Goal: Task Accomplishment & Management: Use online tool/utility

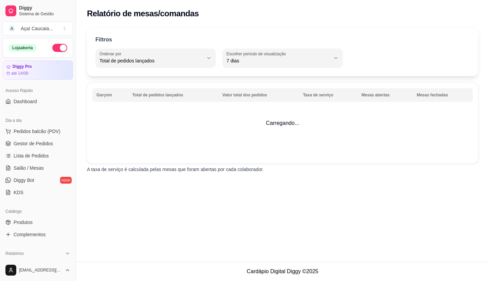
select select "TOTAL_OF_ORDERS"
select select "7"
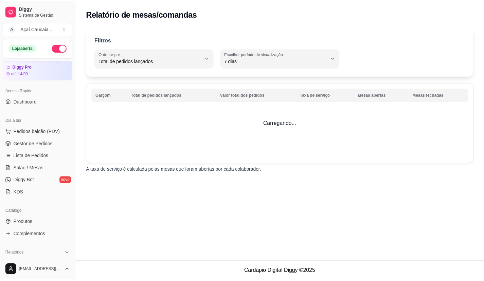
scroll to position [204, 0]
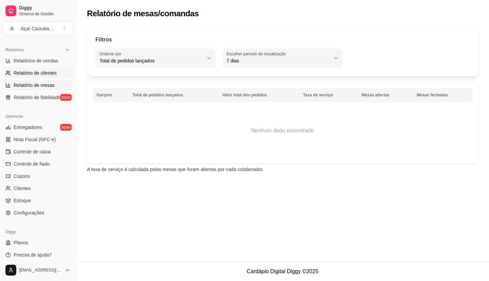
click at [42, 75] on span "Relatório de clientes" at bounding box center [35, 73] width 43 height 7
select select "30"
select select "HIGHEST_TOTAL_SPENT_WITH_ORDERS"
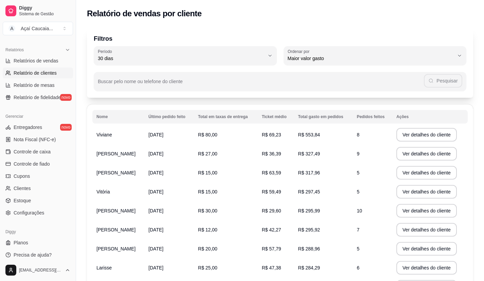
click at [32, 207] on ul "Entregadores novo Nota Fiscal (NFC-e) Controle de caixa Controle de fiado Cupon…" at bounding box center [38, 170] width 70 height 96
click at [32, 210] on span "Configurações" at bounding box center [29, 212] width 31 height 7
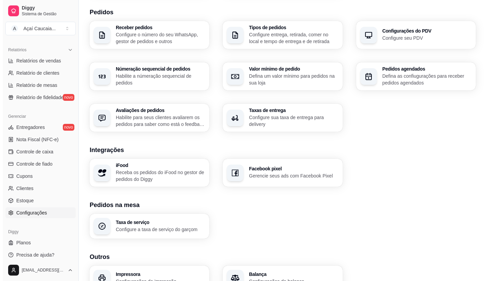
scroll to position [170, 0]
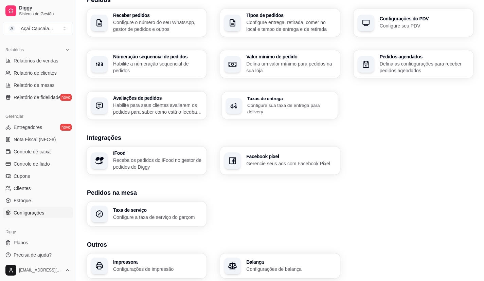
click at [266, 117] on div "Taxas de entrega Configure sua taxa de entrega para delivery" at bounding box center [280, 105] width 116 height 27
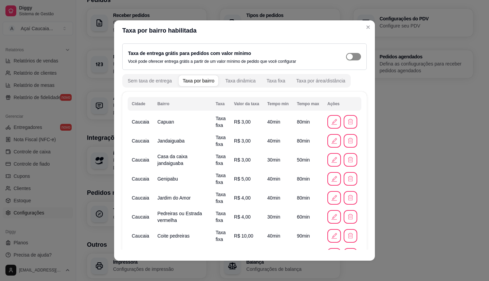
click at [346, 55] on button "button" at bounding box center [353, 56] width 15 height 7
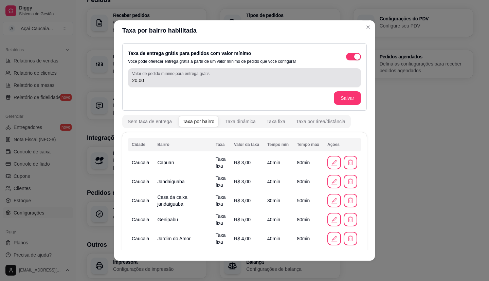
click at [159, 82] on input "20,00" at bounding box center [244, 80] width 225 height 7
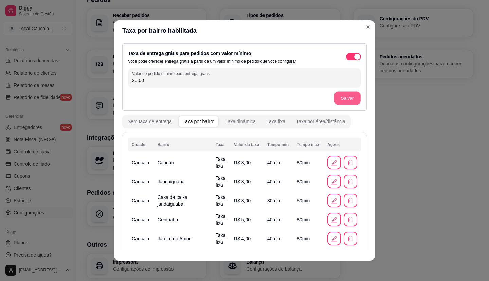
click at [335, 99] on button "Salvar" at bounding box center [347, 98] width 26 height 13
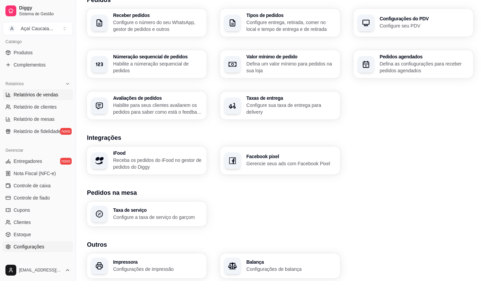
scroll to position [34, 0]
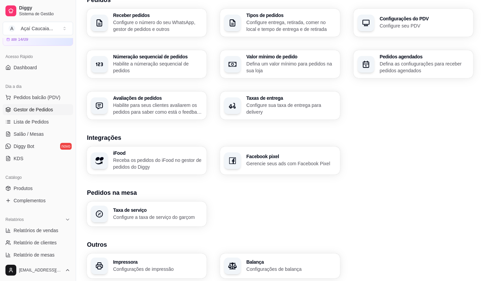
click at [35, 109] on span "Gestor de Pedidos" at bounding box center [33, 109] width 39 height 7
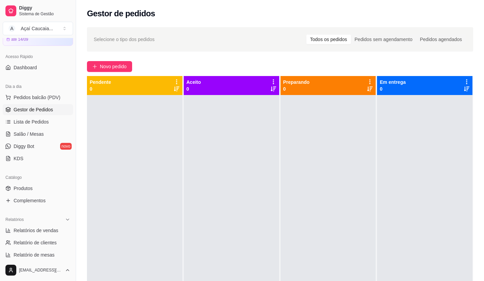
click at [184, 118] on div at bounding box center [231, 235] width 95 height 281
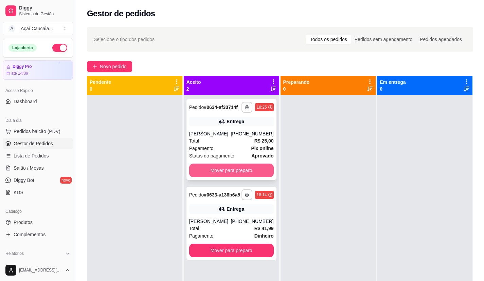
click at [217, 171] on button "Mover para preparo" at bounding box center [231, 171] width 85 height 14
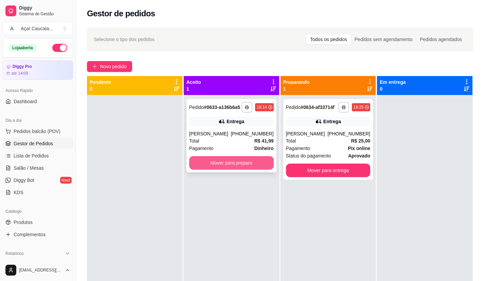
click at [221, 165] on button "Mover para preparo" at bounding box center [231, 163] width 85 height 14
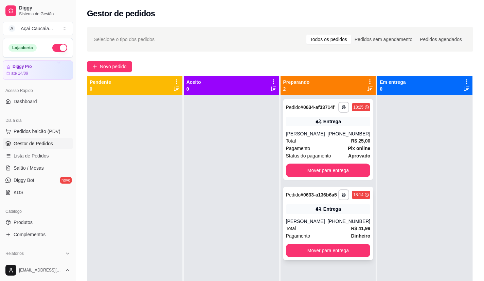
click at [323, 212] on div "Entrega" at bounding box center [332, 209] width 18 height 7
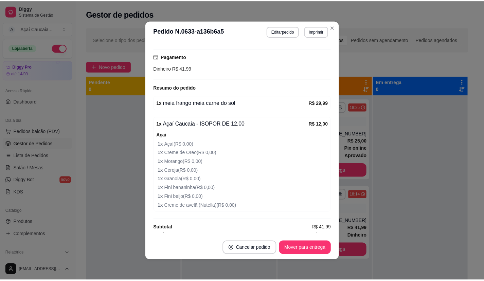
scroll to position [178, 0]
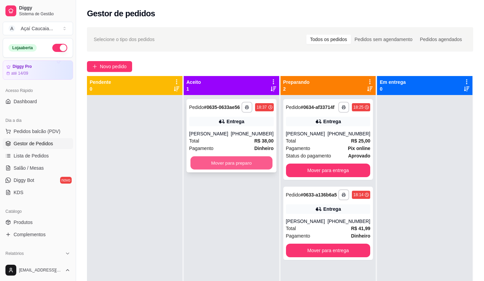
click at [223, 166] on button "Mover para preparo" at bounding box center [231, 162] width 82 height 13
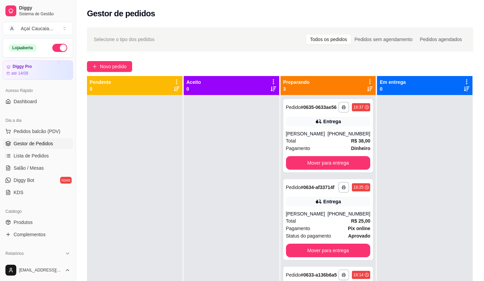
click at [224, 223] on div at bounding box center [231, 235] width 95 height 281
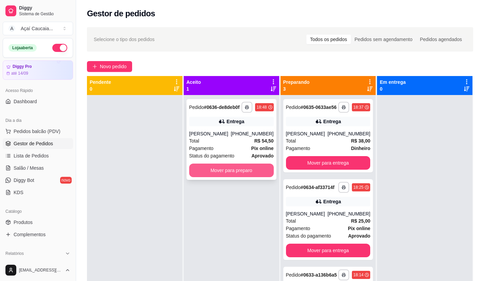
click at [229, 174] on button "Mover para preparo" at bounding box center [231, 171] width 85 height 14
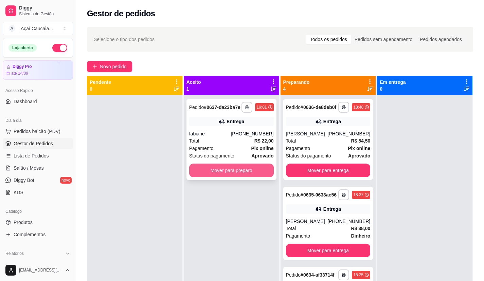
click at [222, 177] on button "Mover para preparo" at bounding box center [231, 171] width 85 height 14
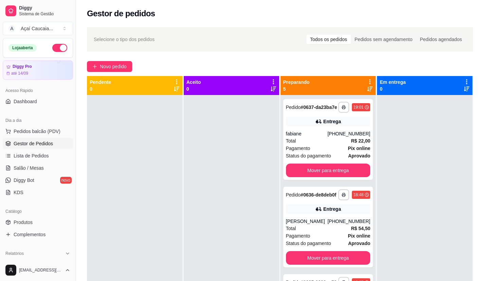
click at [193, 215] on div at bounding box center [231, 235] width 95 height 281
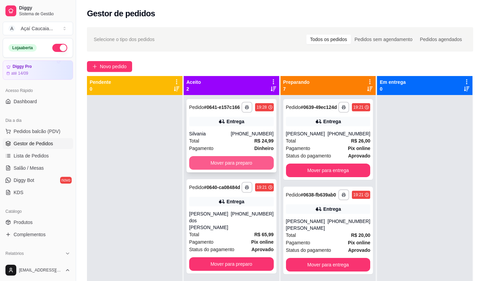
click at [245, 165] on button "Mover para preparo" at bounding box center [231, 163] width 85 height 14
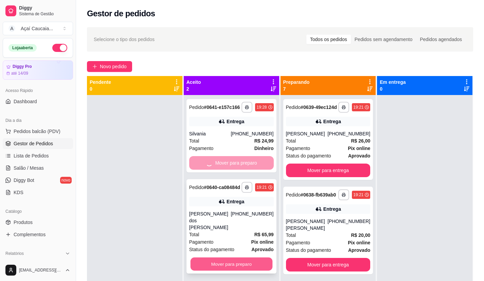
click at [248, 258] on button "Mover para preparo" at bounding box center [231, 264] width 82 height 13
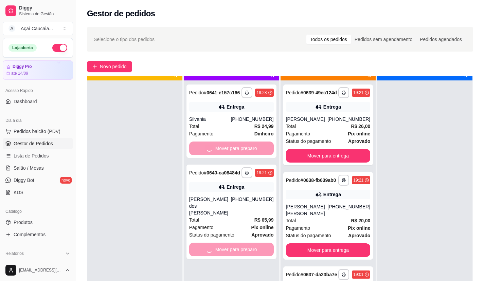
scroll to position [19, 0]
